Goal: Task Accomplishment & Management: Manage account settings

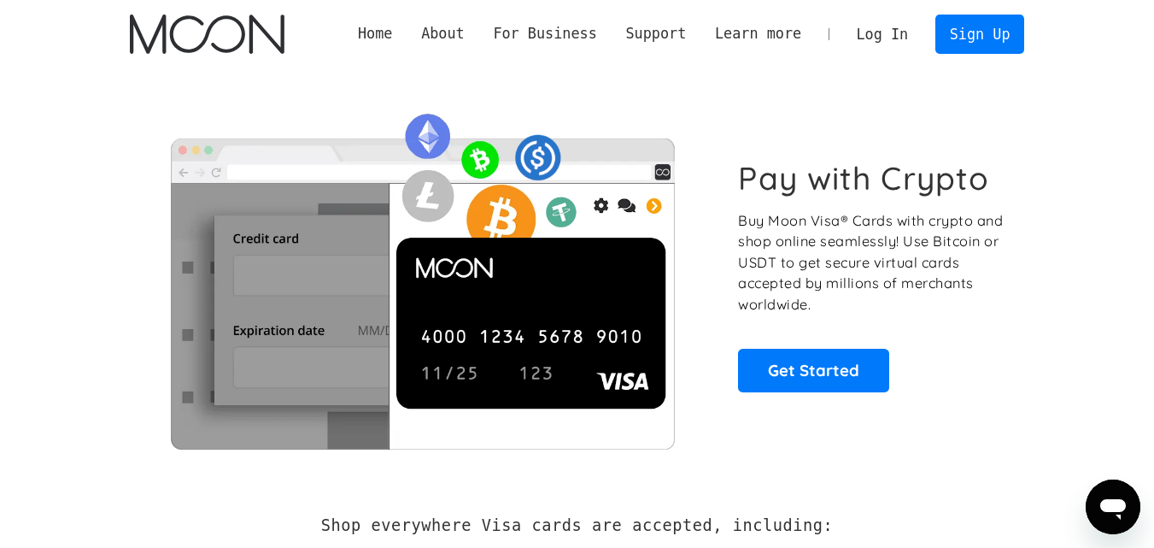
click at [881, 38] on link "Log In" at bounding box center [882, 34] width 80 height 38
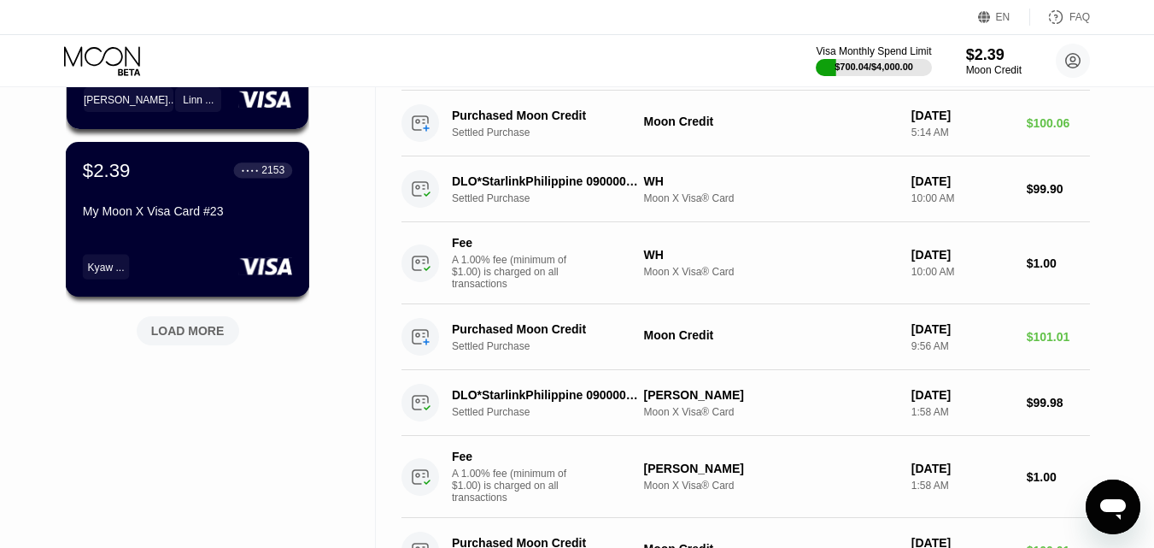
scroll to position [769, 0]
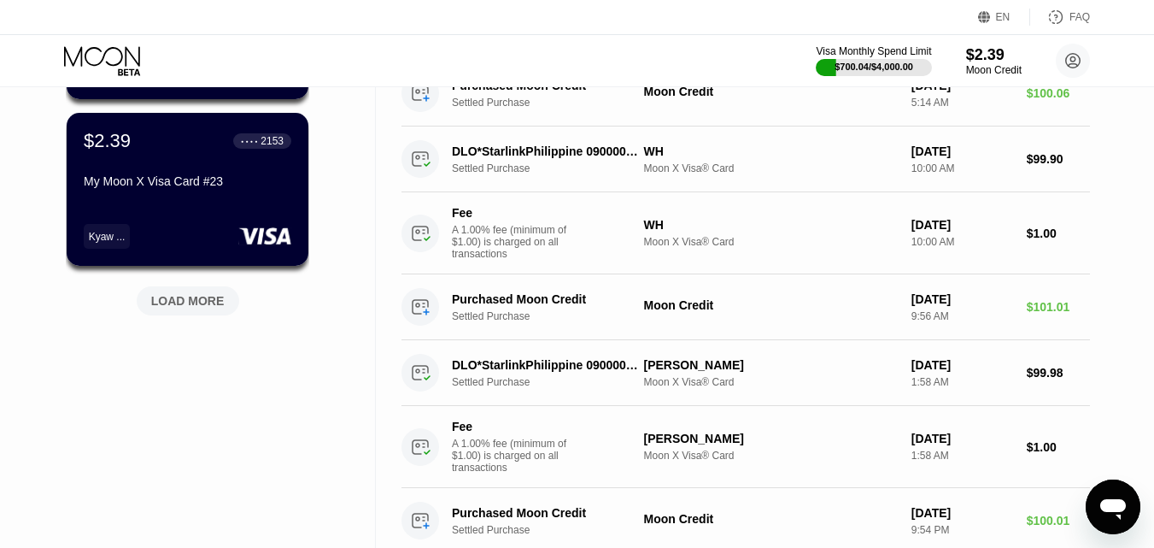
click at [201, 308] on div "LOAD MORE" at bounding box center [187, 300] width 73 height 15
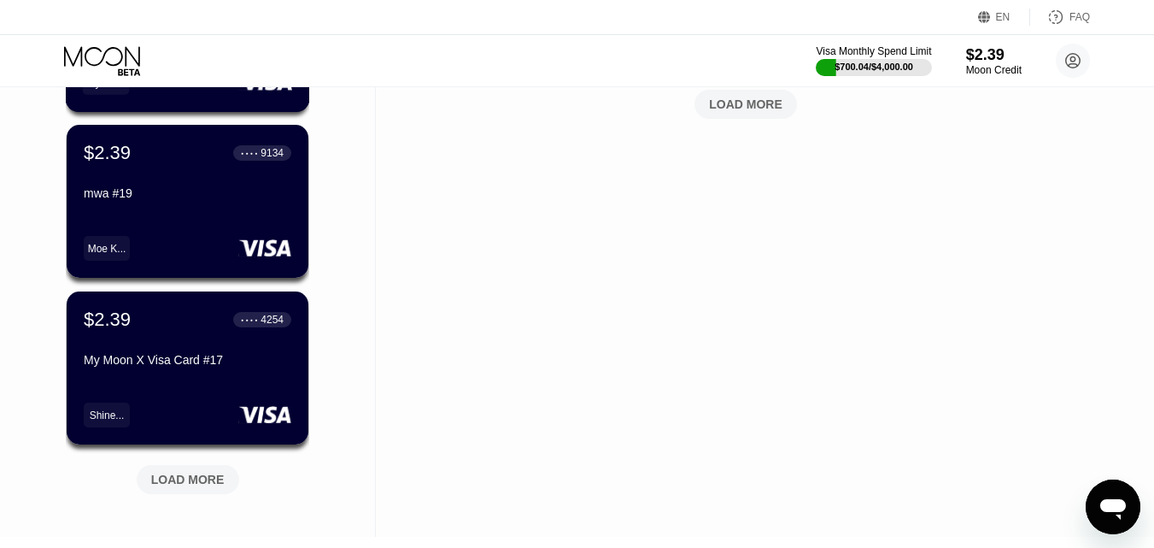
scroll to position [1452, 0]
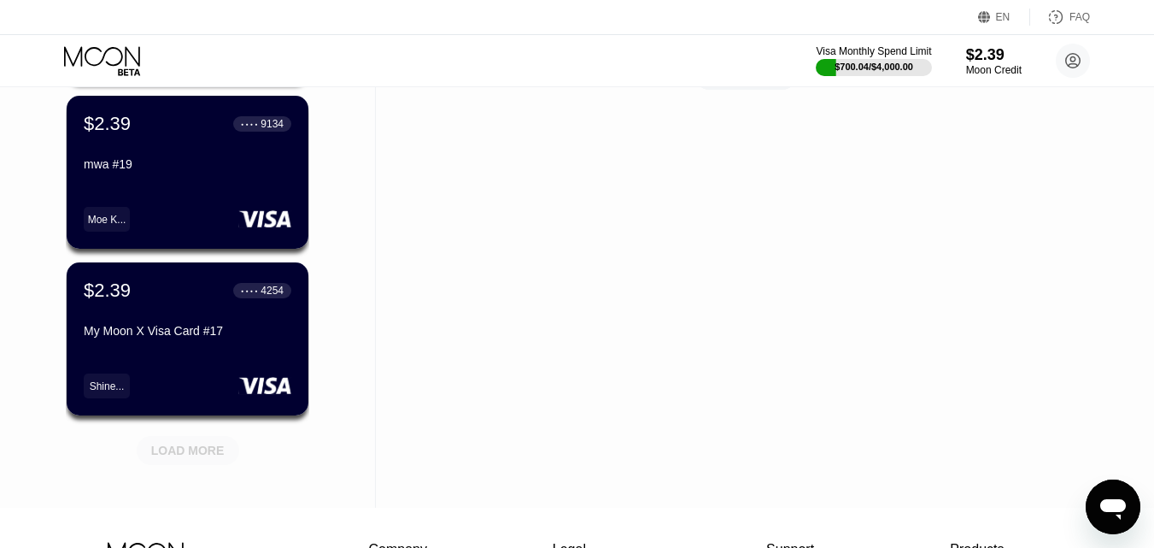
click at [194, 450] on div "LOAD MORE" at bounding box center [187, 450] width 73 height 15
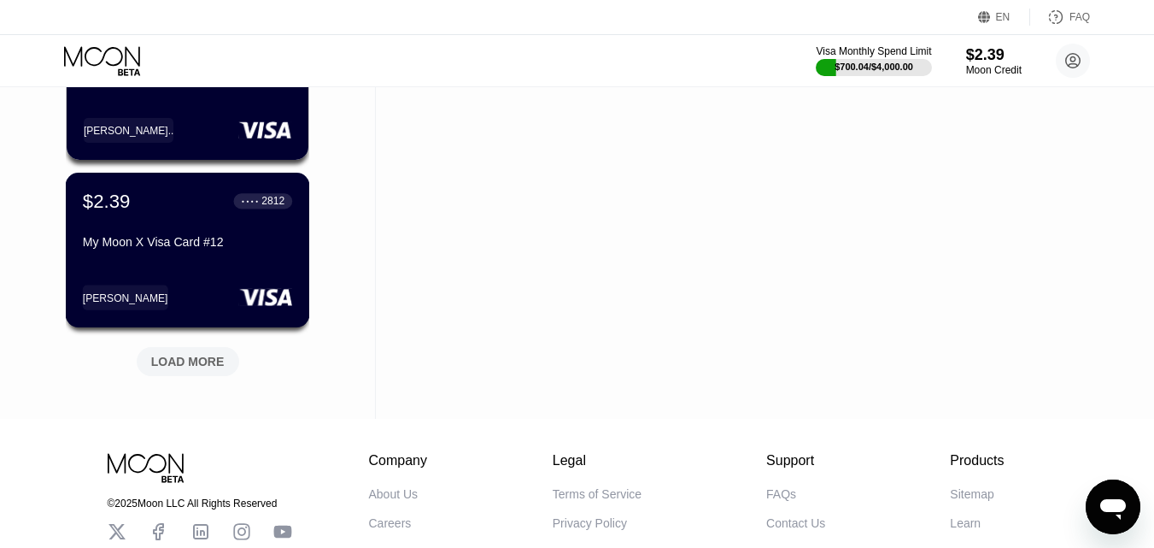
scroll to position [2392, 0]
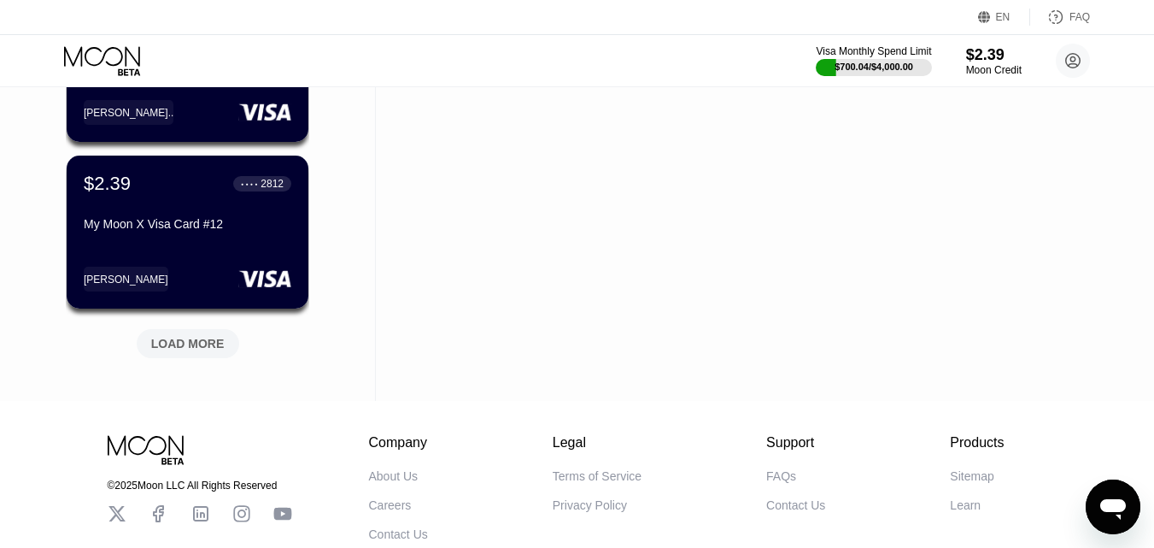
click at [207, 339] on div "LOAD MORE" at bounding box center [187, 343] width 73 height 15
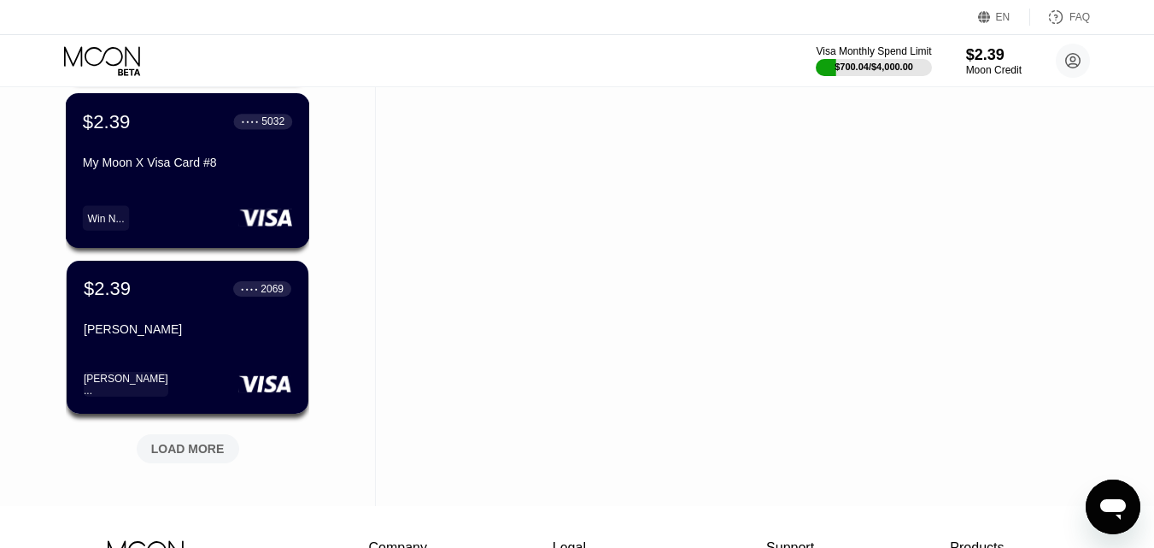
scroll to position [3161, 0]
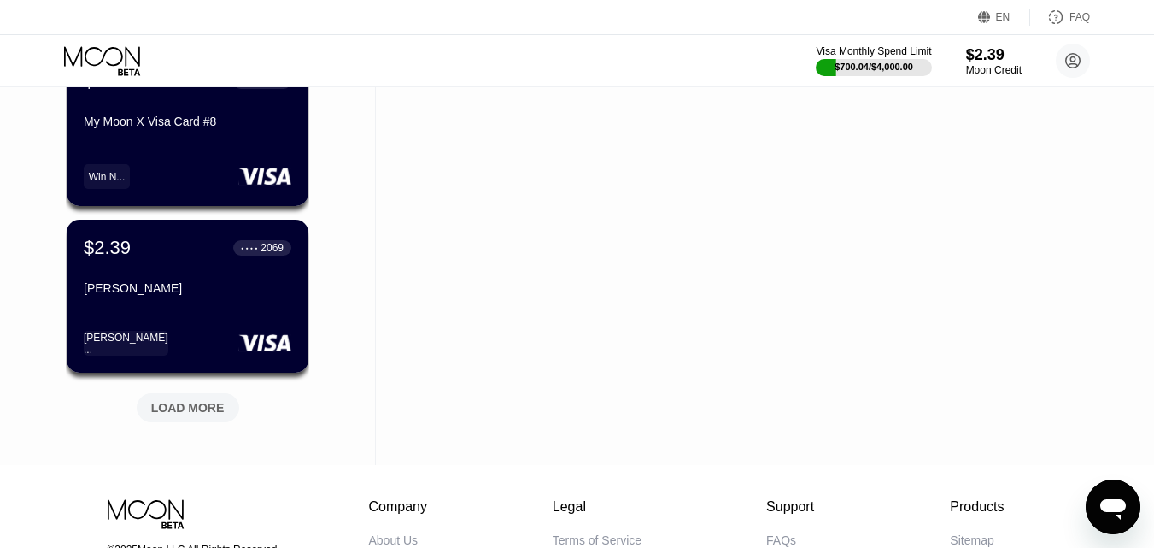
click at [185, 414] on div "LOAD MORE" at bounding box center [187, 407] width 73 height 15
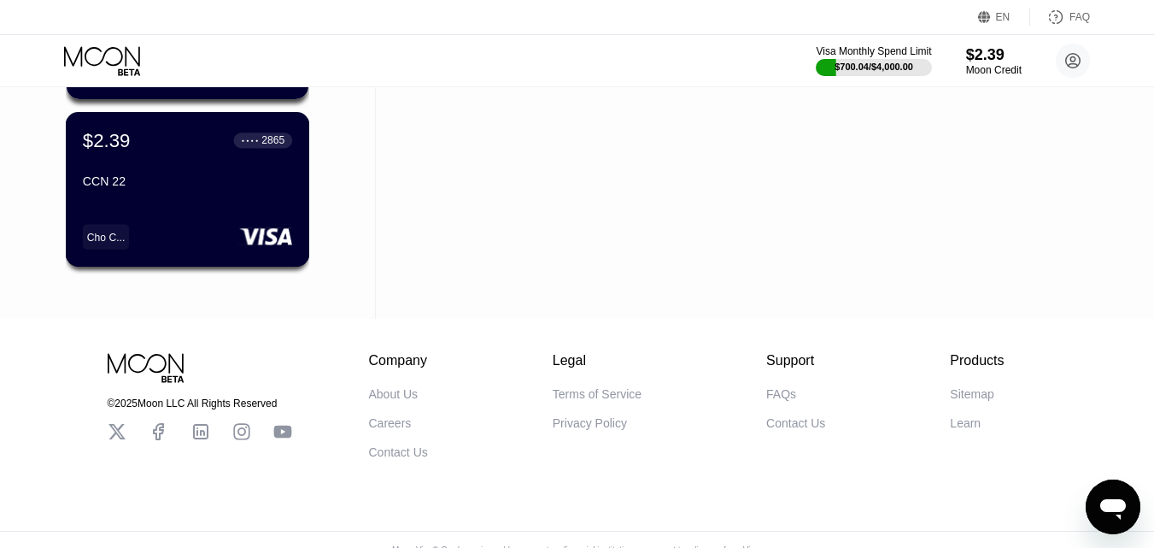
scroll to position [4136, 0]
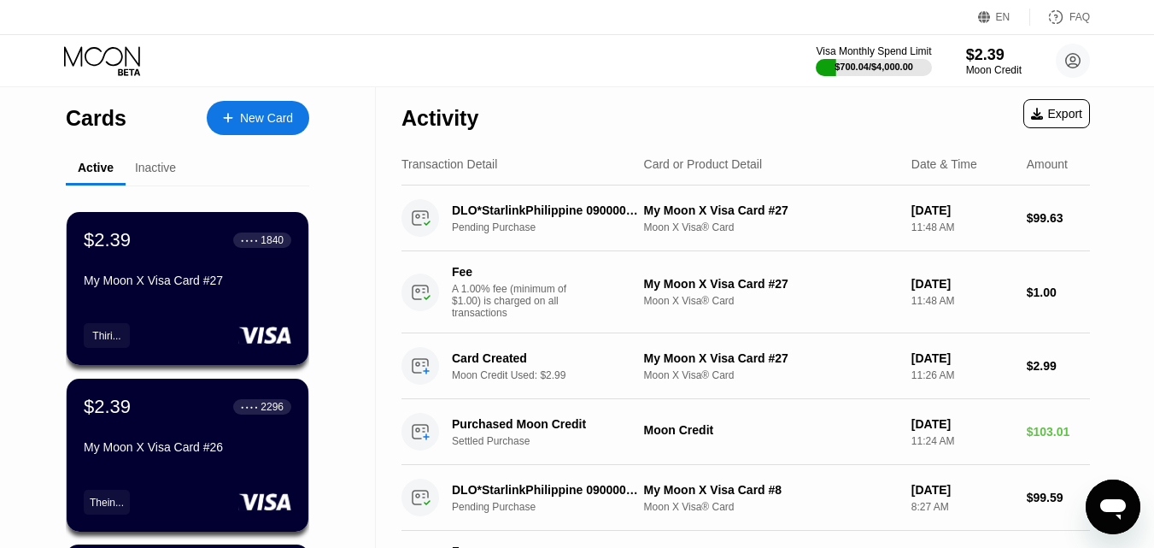
scroll to position [0, 0]
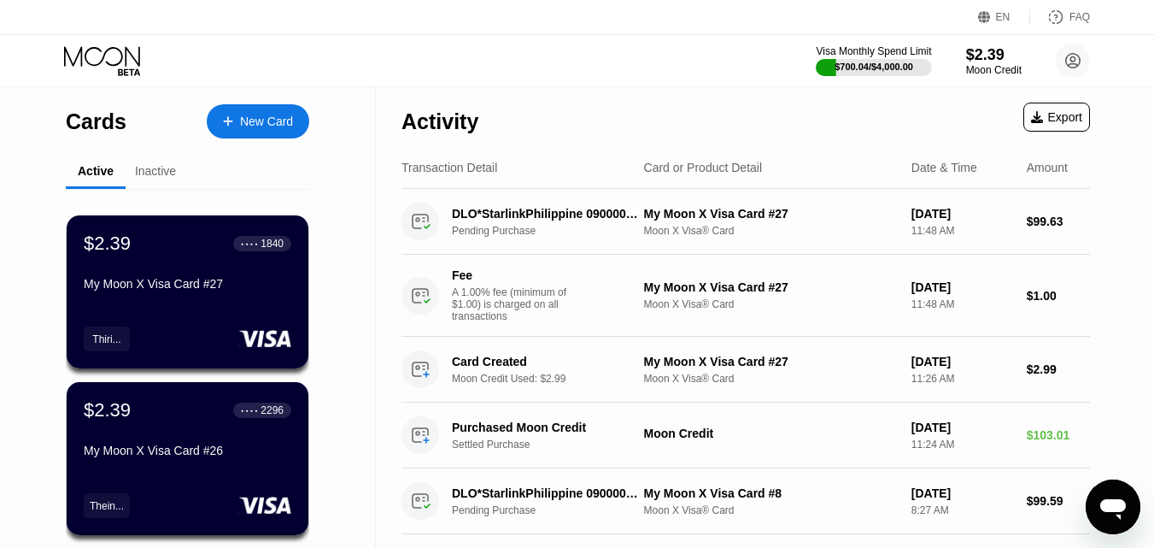
click at [174, 169] on div "Inactive" at bounding box center [155, 171] width 41 height 14
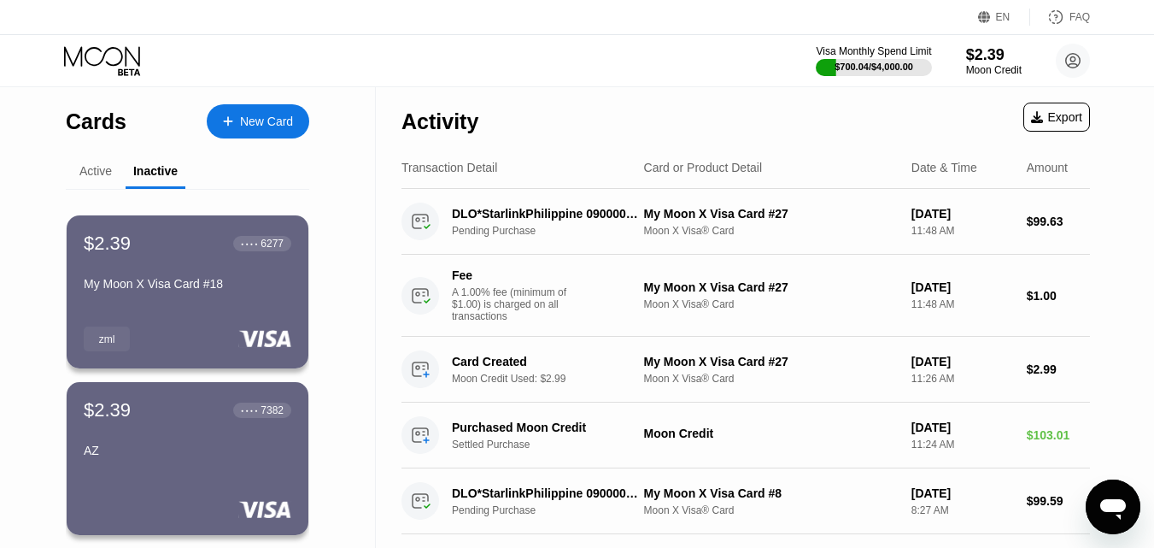
click at [97, 171] on div "Active" at bounding box center [95, 171] width 32 height 14
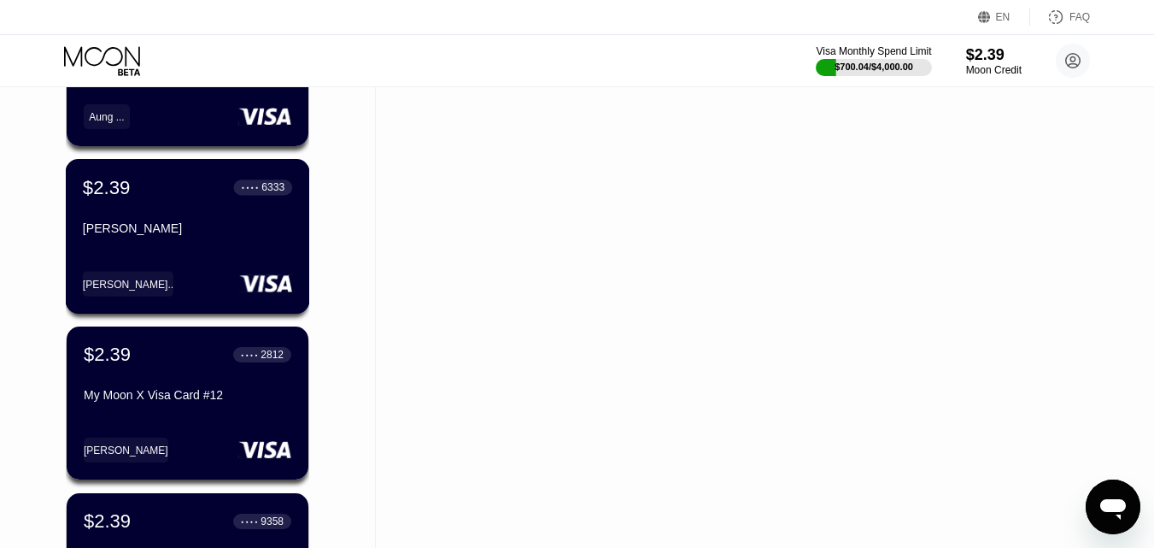
scroll to position [1794, 0]
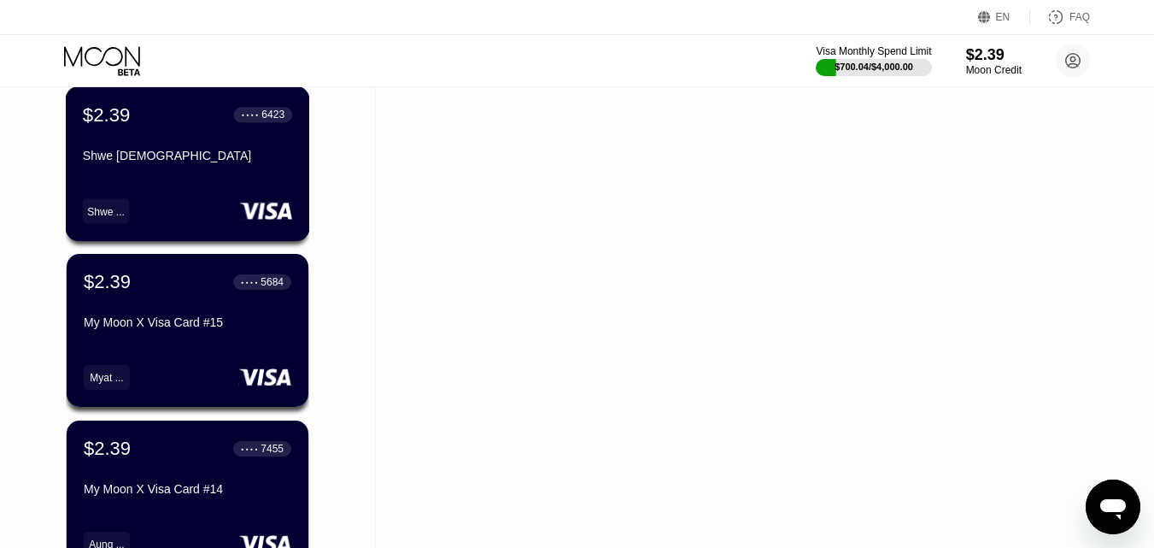
click at [144, 195] on div "$2.39 ● ● ● ● 6423 Shwe Ei 16 Shwe ..." at bounding box center [188, 163] width 244 height 155
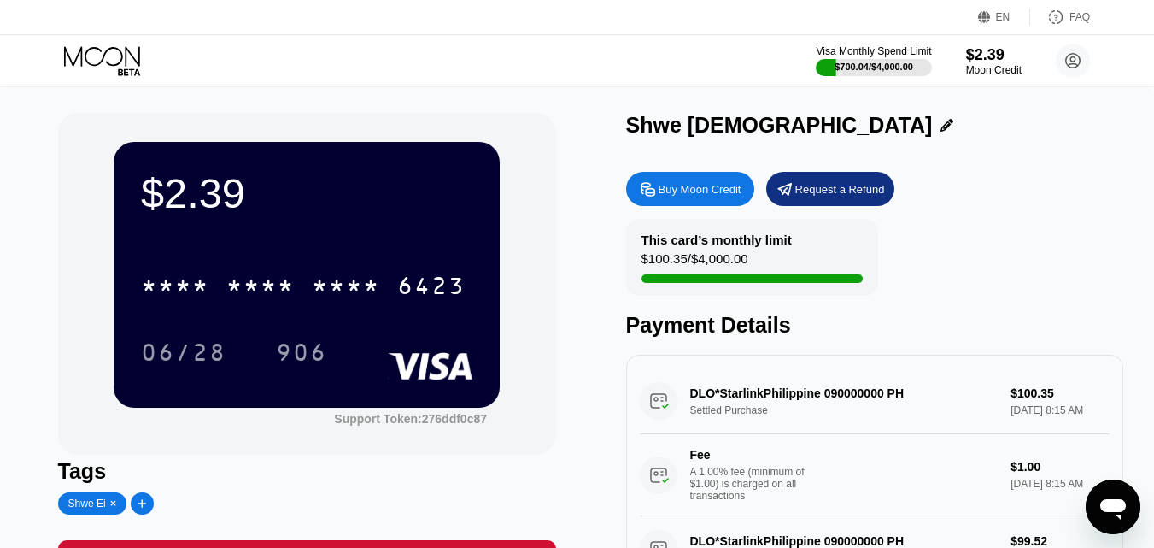
click at [97, 48] on icon at bounding box center [102, 56] width 76 height 20
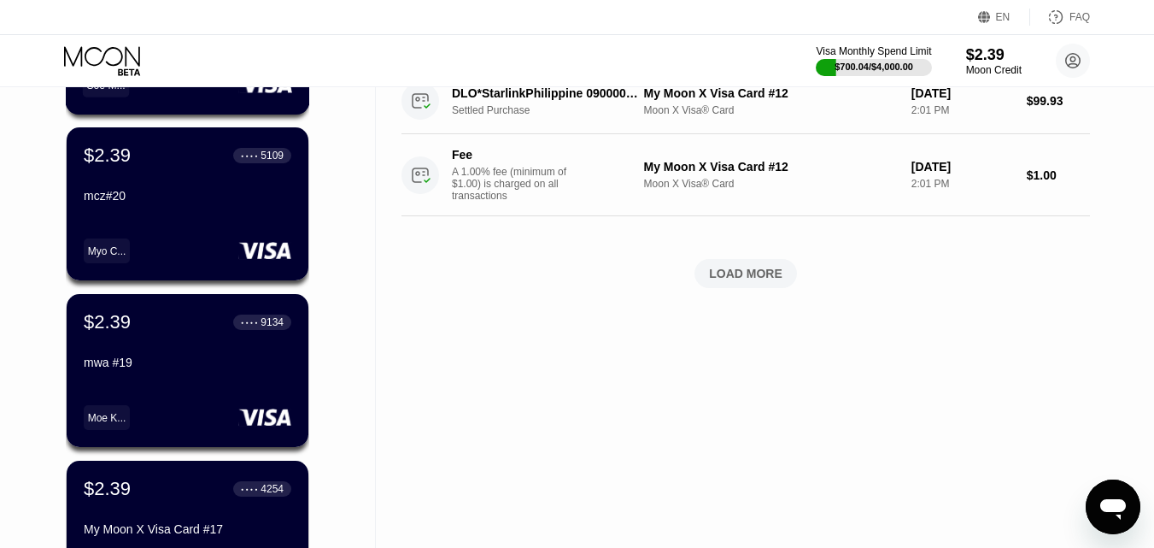
scroll to position [1281, 0]
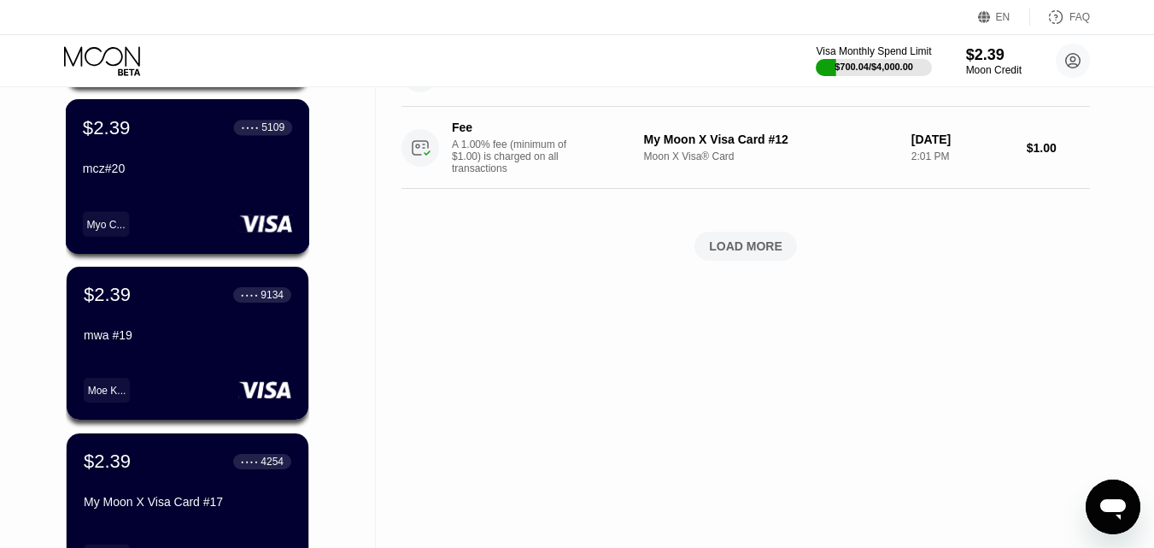
click at [226, 226] on div "Myo C..." at bounding box center [187, 223] width 209 height 25
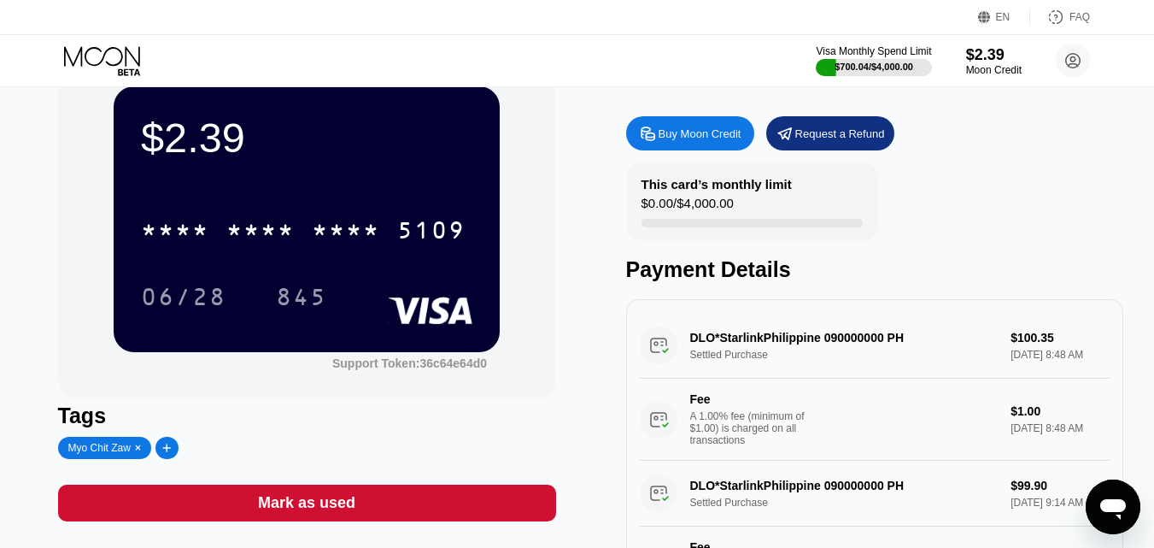
scroll to position [85, 0]
